Goal: Information Seeking & Learning: Learn about a topic

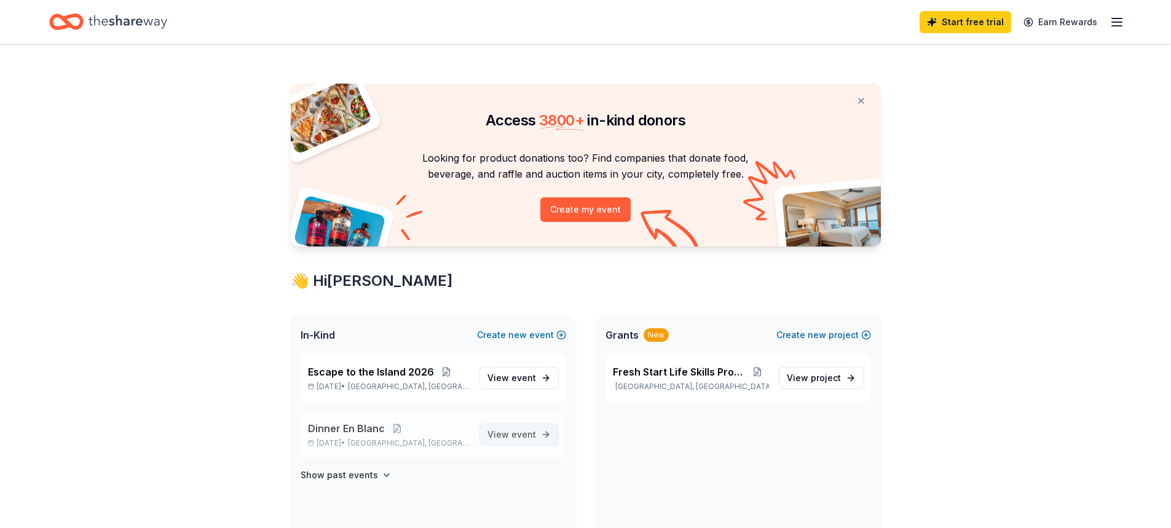
click at [523, 434] on span "event" at bounding box center [524, 434] width 25 height 10
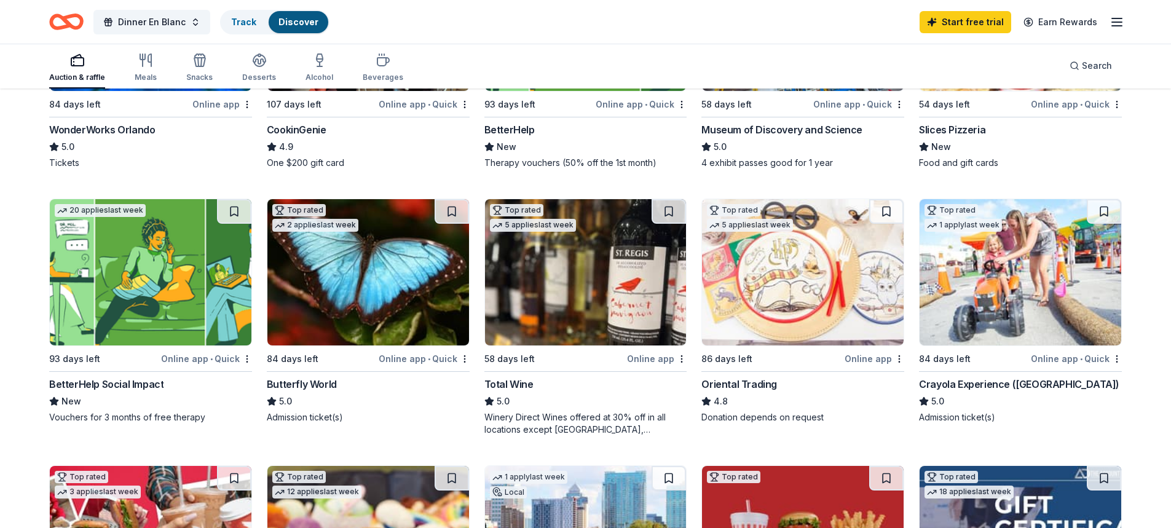
scroll to position [307, 0]
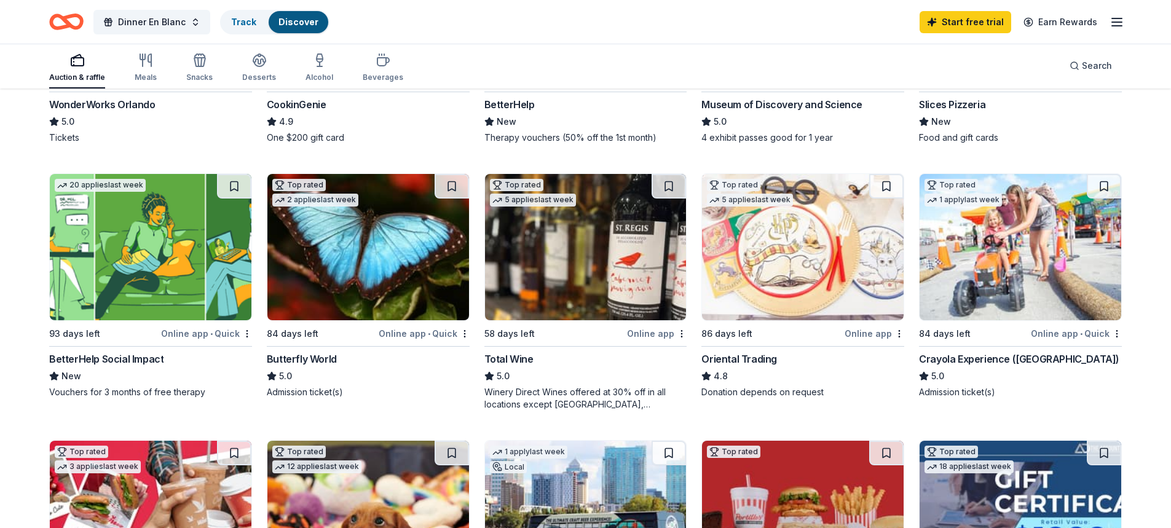
click at [574, 258] on img at bounding box center [586, 247] width 202 height 146
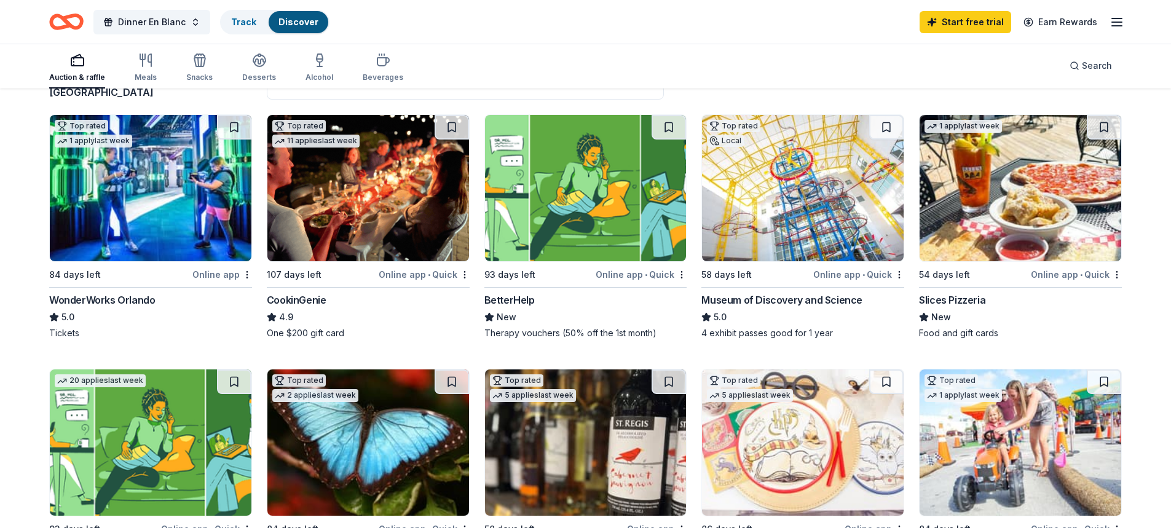
scroll to position [0, 0]
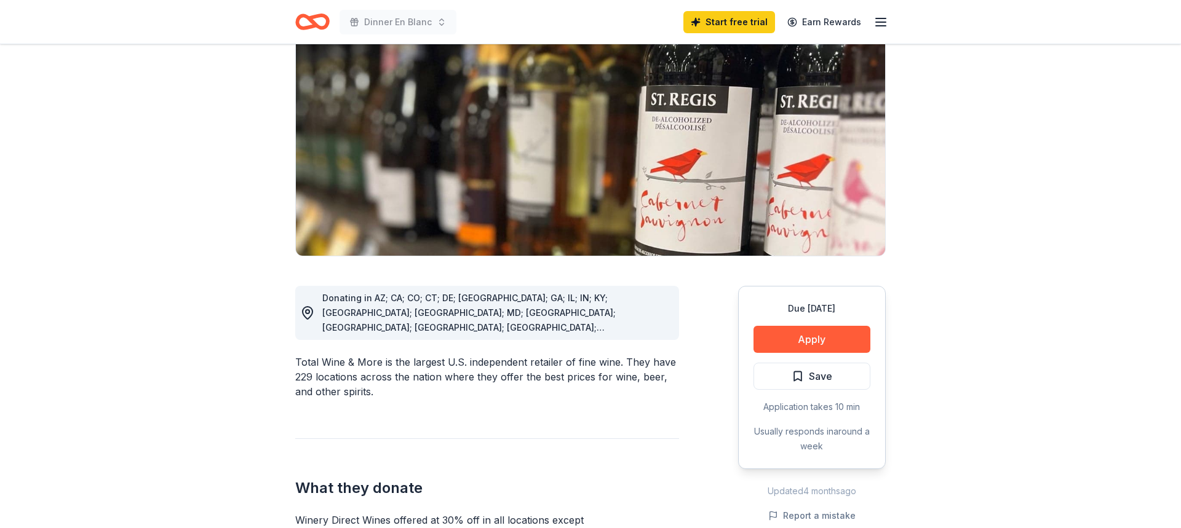
scroll to position [123, 0]
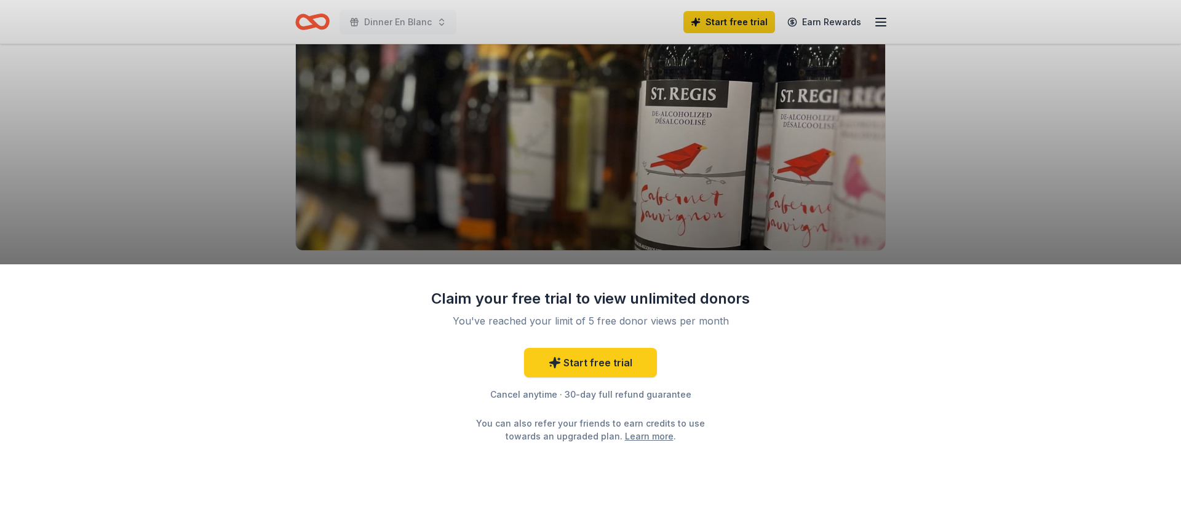
click at [271, 119] on div "Claim your free trial to view unlimited donors You've reached your limit of 5 f…" at bounding box center [590, 264] width 1181 height 528
